Goal: Task Accomplishment & Management: Manage account settings

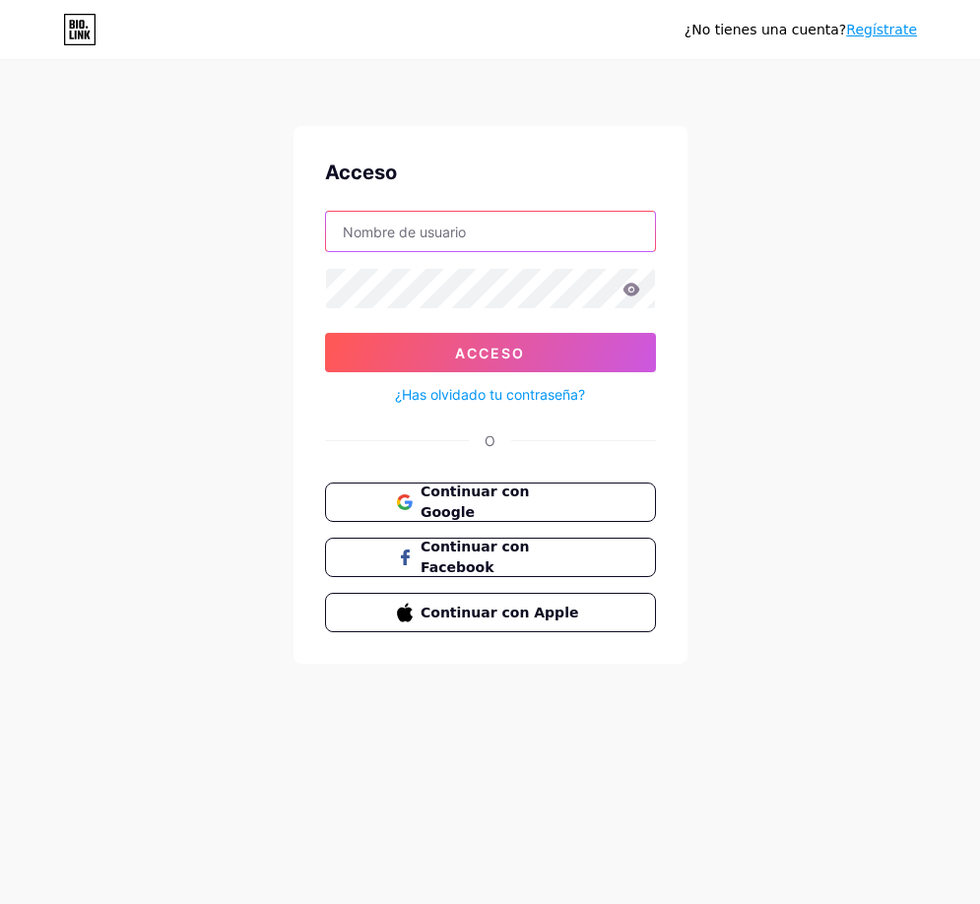
click at [513, 240] on input "text" at bounding box center [490, 231] width 329 height 39
type input "[DOMAIN_NAME][EMAIL_ADDRESS][DOMAIN_NAME]"
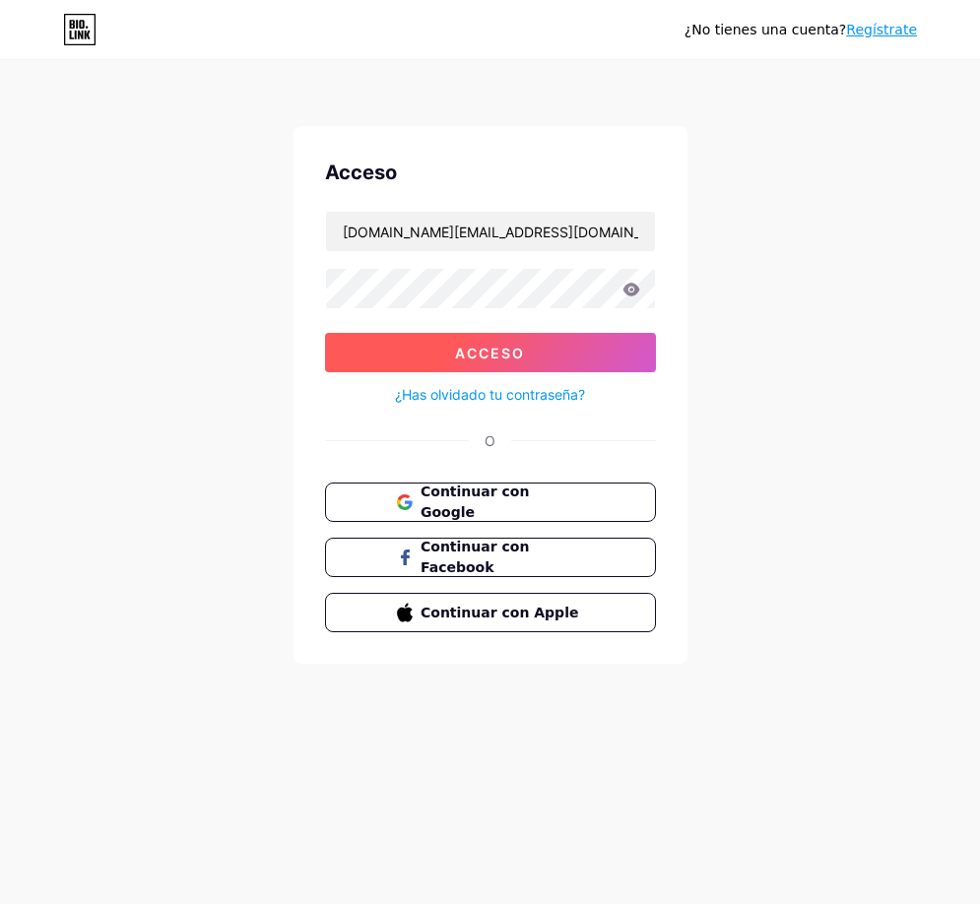
click at [538, 354] on button "Acceso" at bounding box center [490, 352] width 331 height 39
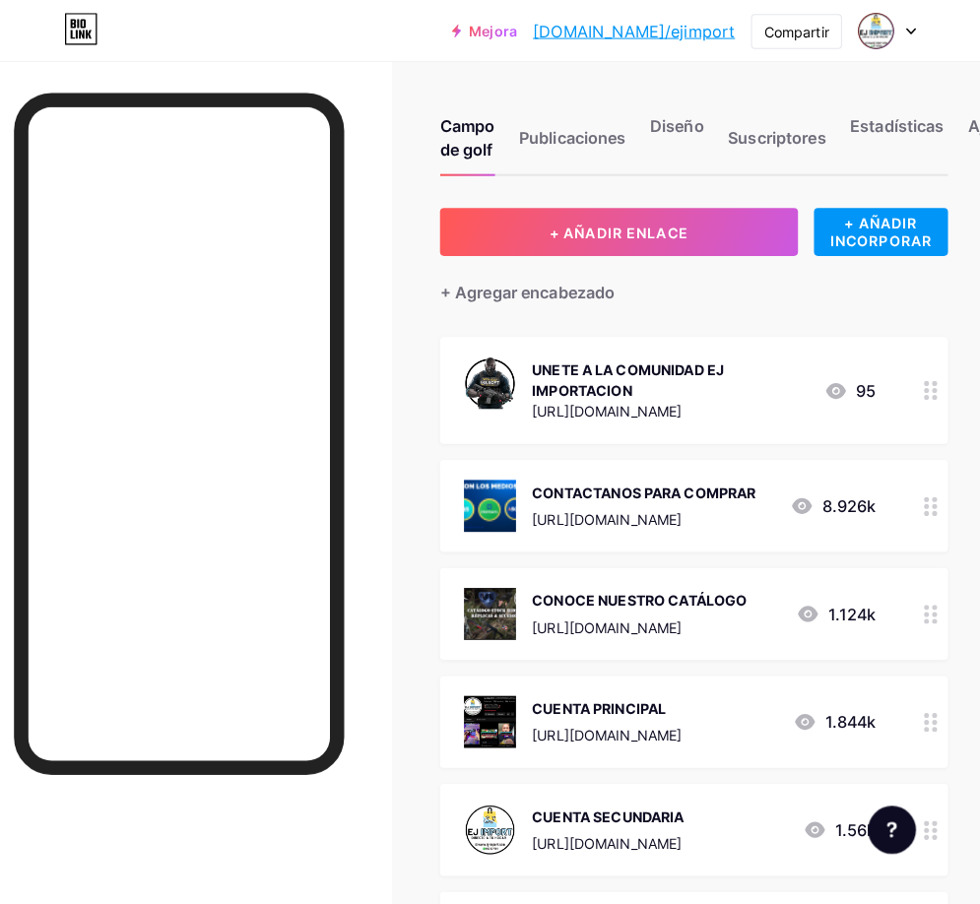
scroll to position [4, 0]
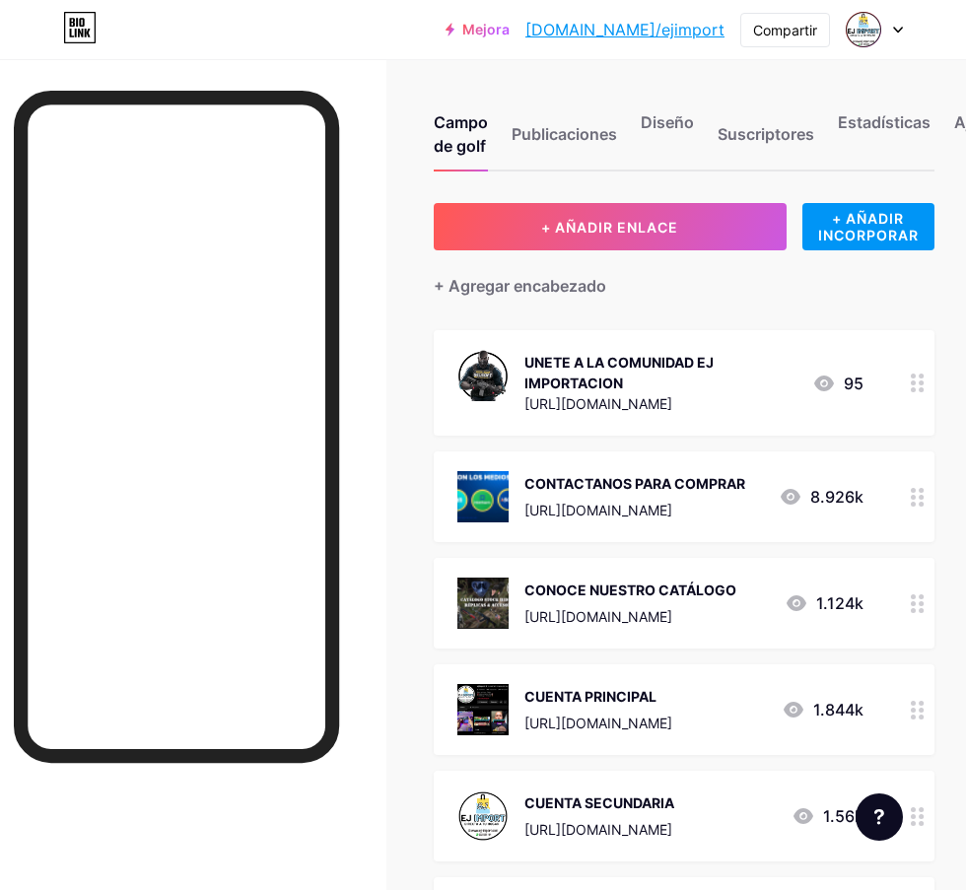
click at [915, 497] on circle at bounding box center [912, 497] width 5 height 5
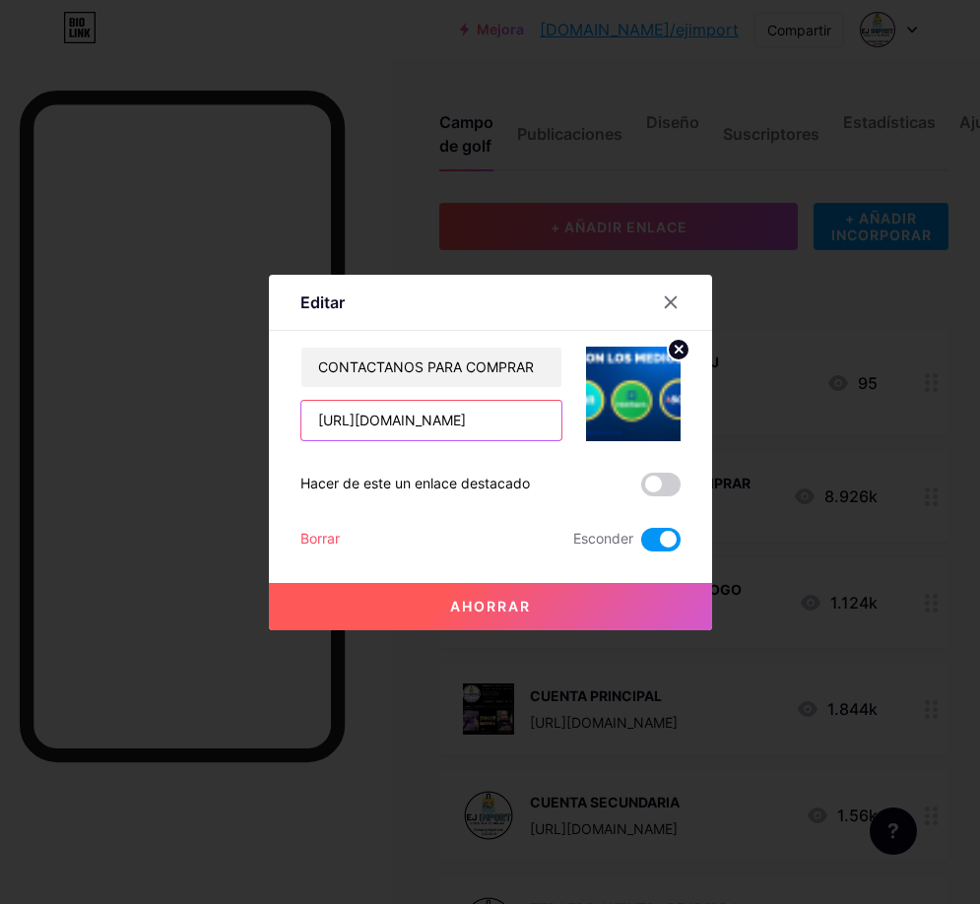
drag, startPoint x: 528, startPoint y: 426, endPoint x: 231, endPoint y: 404, distance: 298.3
click at [231, 404] on div "Editar Contenido YouTube Reproduce videos de YouTube sin salir de tu página. AG…" at bounding box center [490, 452] width 980 height 904
click at [465, 422] on input "[URL][DOMAIN_NAME]" at bounding box center [431, 420] width 260 height 39
drag, startPoint x: 465, startPoint y: 421, endPoint x: 209, endPoint y: 406, distance: 256.6
click at [209, 406] on div "Editar Contenido YouTube Reproduce videos de YouTube sin salir de tu página. AG…" at bounding box center [490, 452] width 980 height 904
